Goal: Task Accomplishment & Management: Manage account settings

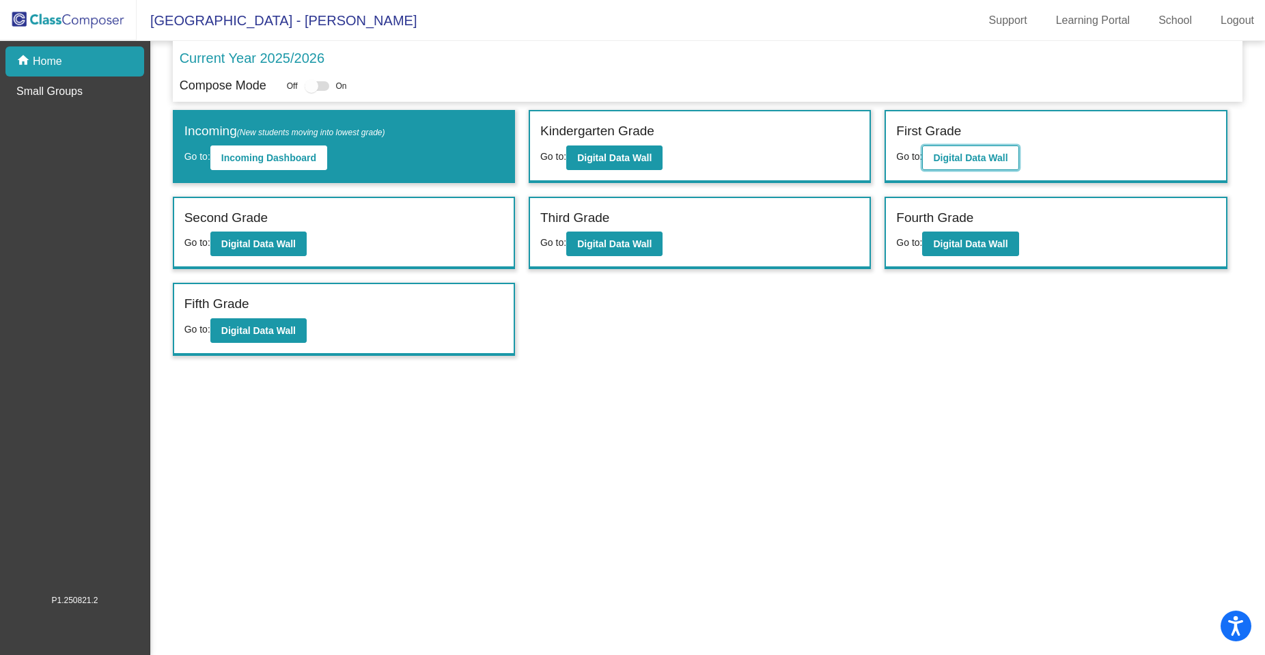
click at [967, 149] on button "Digital Data Wall" at bounding box center [970, 158] width 96 height 25
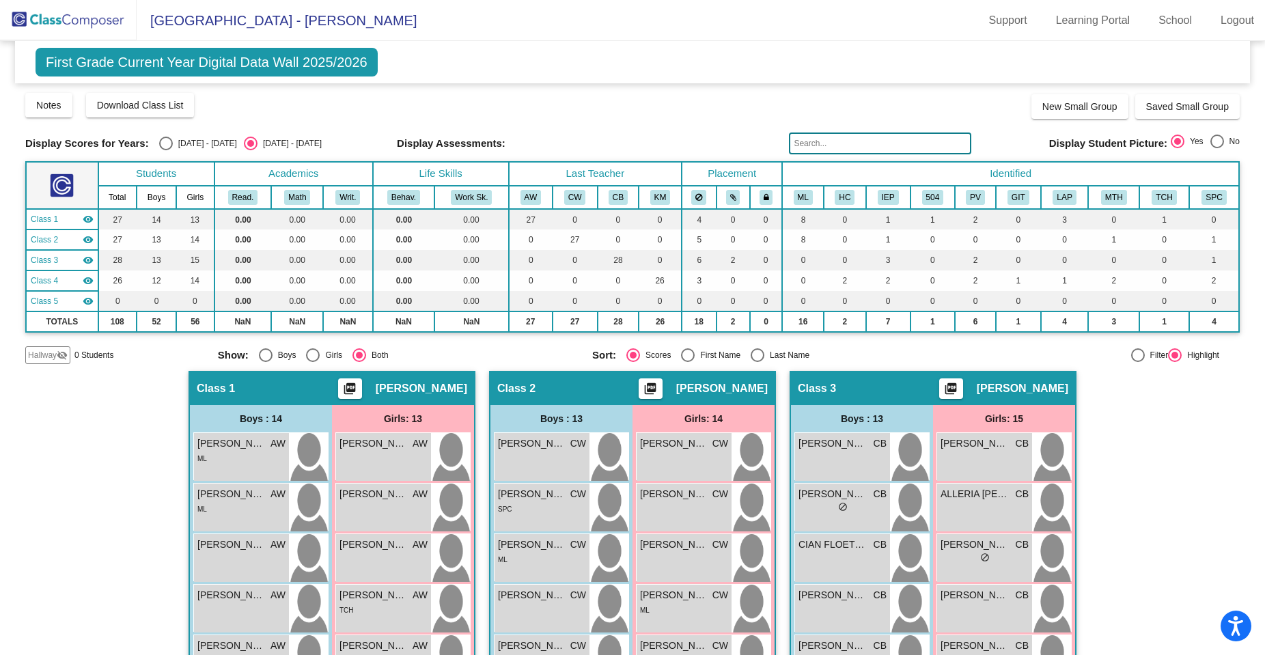
click at [159, 139] on div "Select an option" at bounding box center [166, 144] width 14 height 14
click at [165, 150] on input "[DATE] - [DATE]" at bounding box center [165, 150] width 1 height 1
radio input "true"
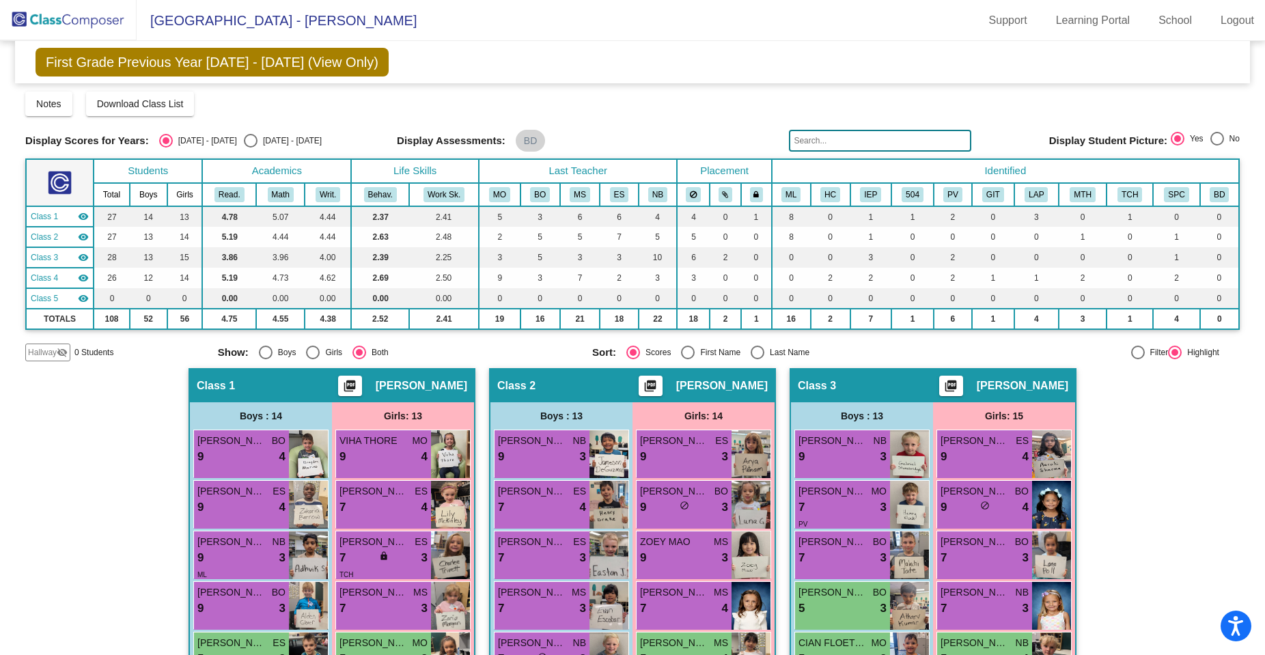
click at [330, 67] on span "First Grade Previous Year [DATE] - [DATE] (View Only)" at bounding box center [212, 62] width 353 height 29
click at [156, 106] on span "Download Class List" at bounding box center [140, 103] width 87 height 11
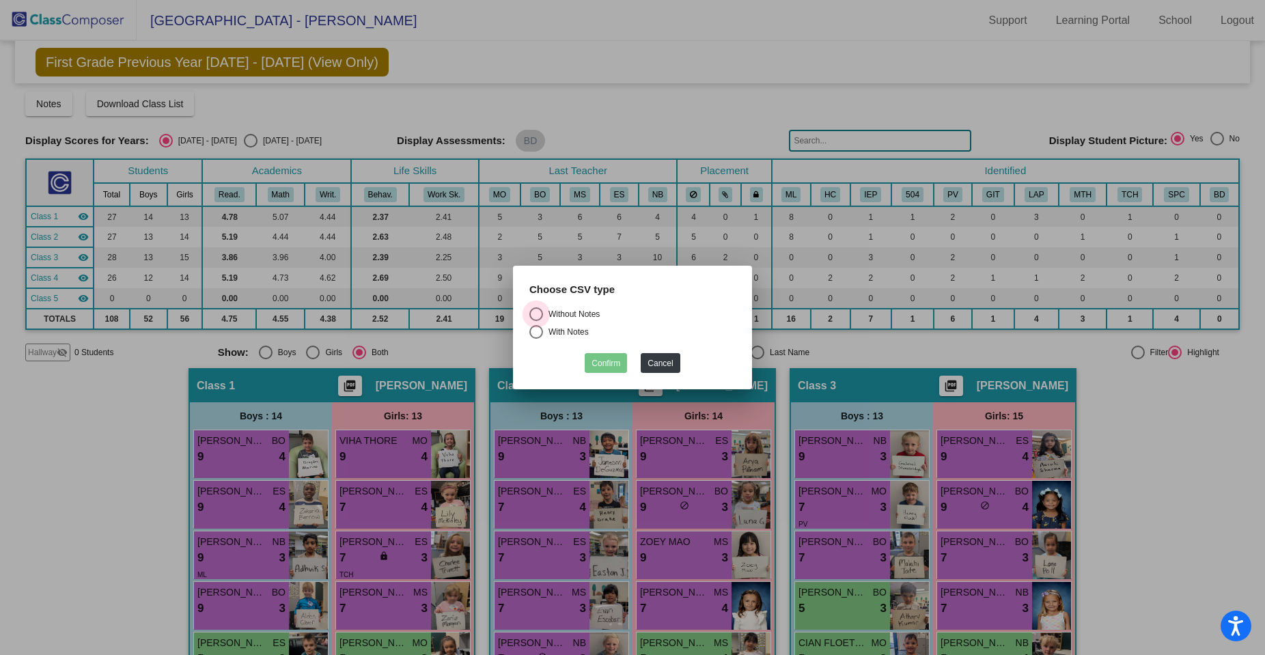
click at [536, 312] on div "Select an option" at bounding box center [536, 314] width 14 height 14
click at [536, 321] on input "Without Notes" at bounding box center [536, 321] width 1 height 1
radio input "true"
click at [615, 361] on button "Confirm" at bounding box center [606, 363] width 42 height 20
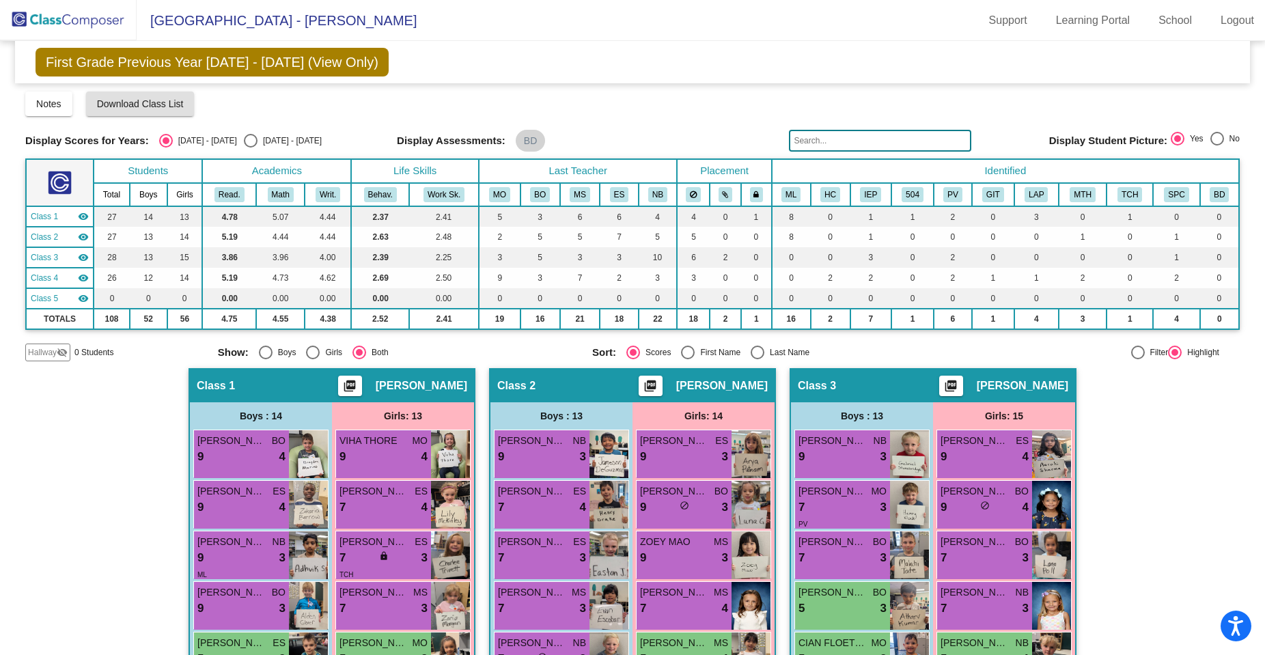
click at [1131, 352] on div at bounding box center [1138, 353] width 14 height 14
click at [1137, 359] on input "Filter" at bounding box center [1137, 359] width 1 height 1
radio input "true"
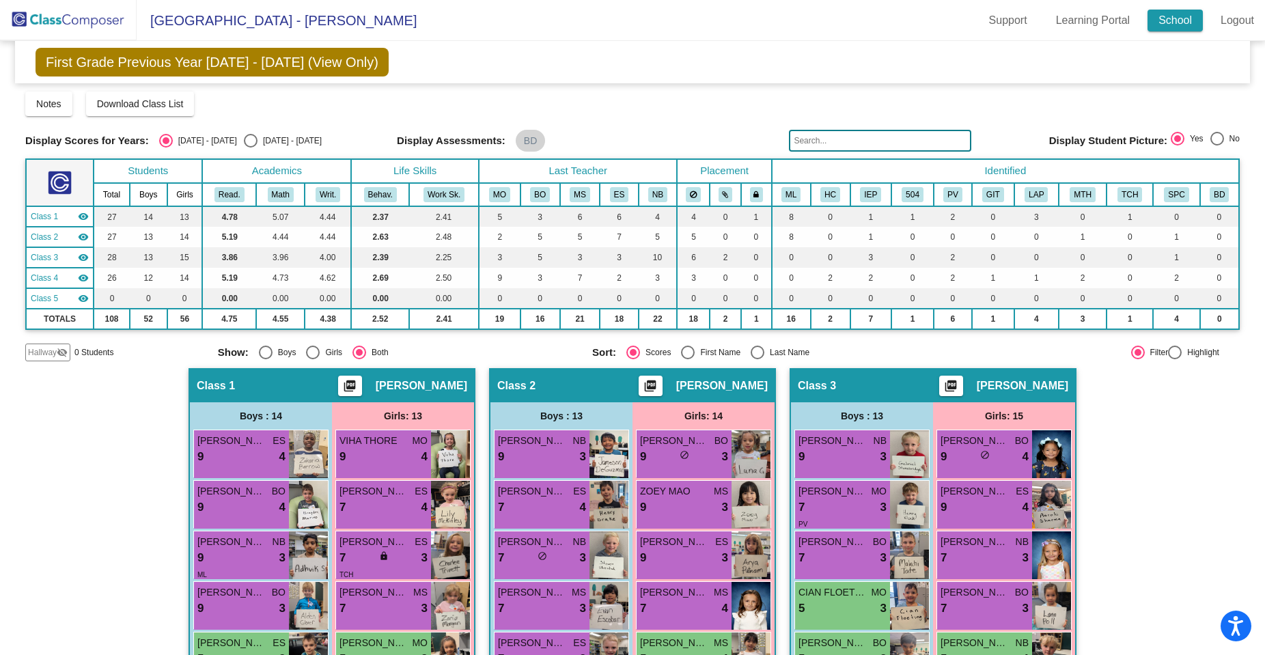
click at [1166, 10] on link "School" at bounding box center [1175, 21] width 55 height 22
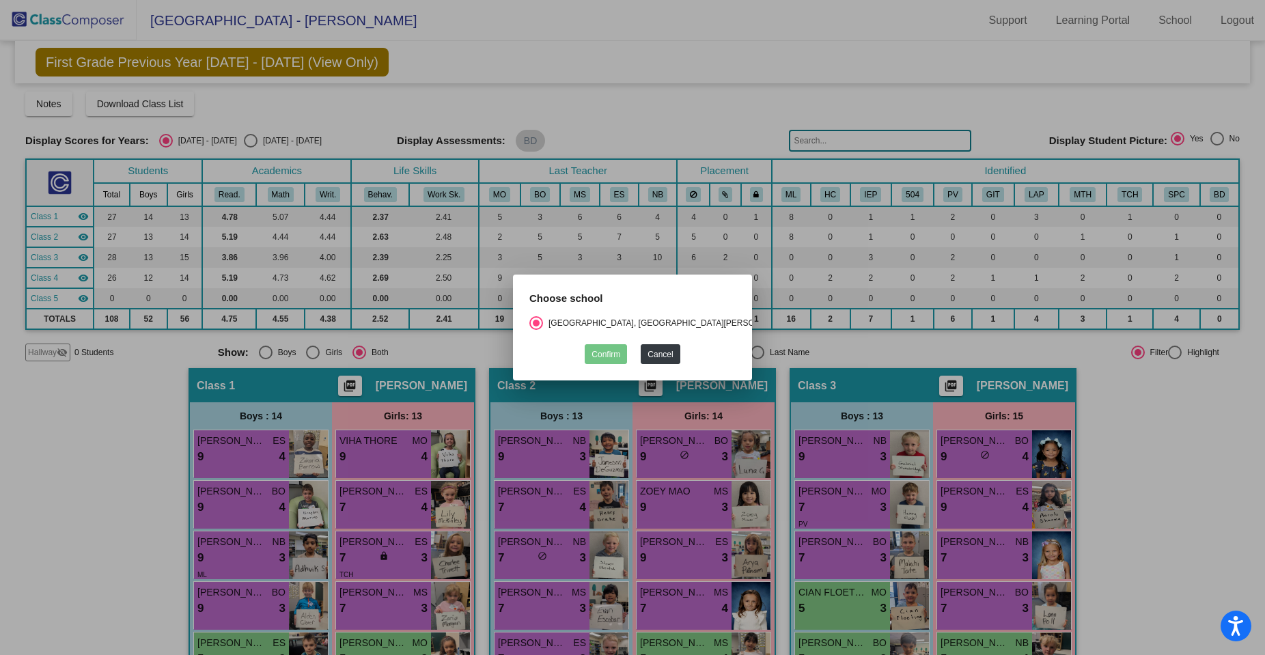
click at [1071, 14] on div at bounding box center [632, 327] width 1265 height 655
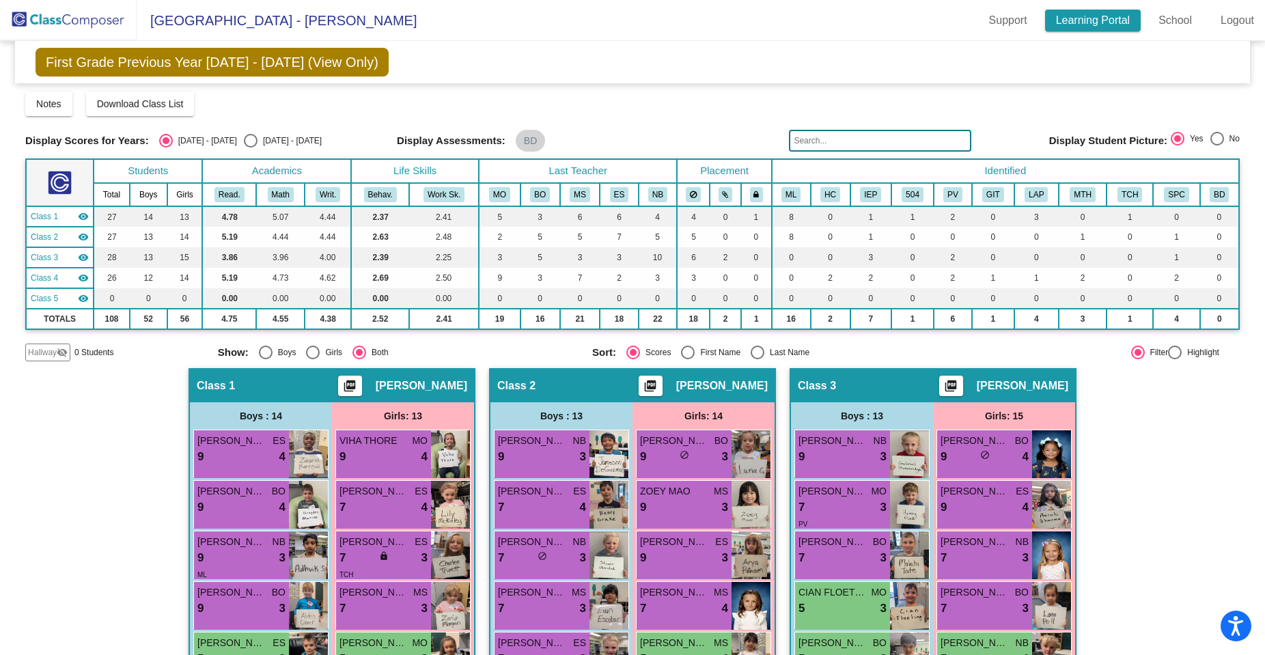
click at [1090, 15] on link "Learning Portal" at bounding box center [1093, 21] width 96 height 22
